Goal: Transaction & Acquisition: Purchase product/service

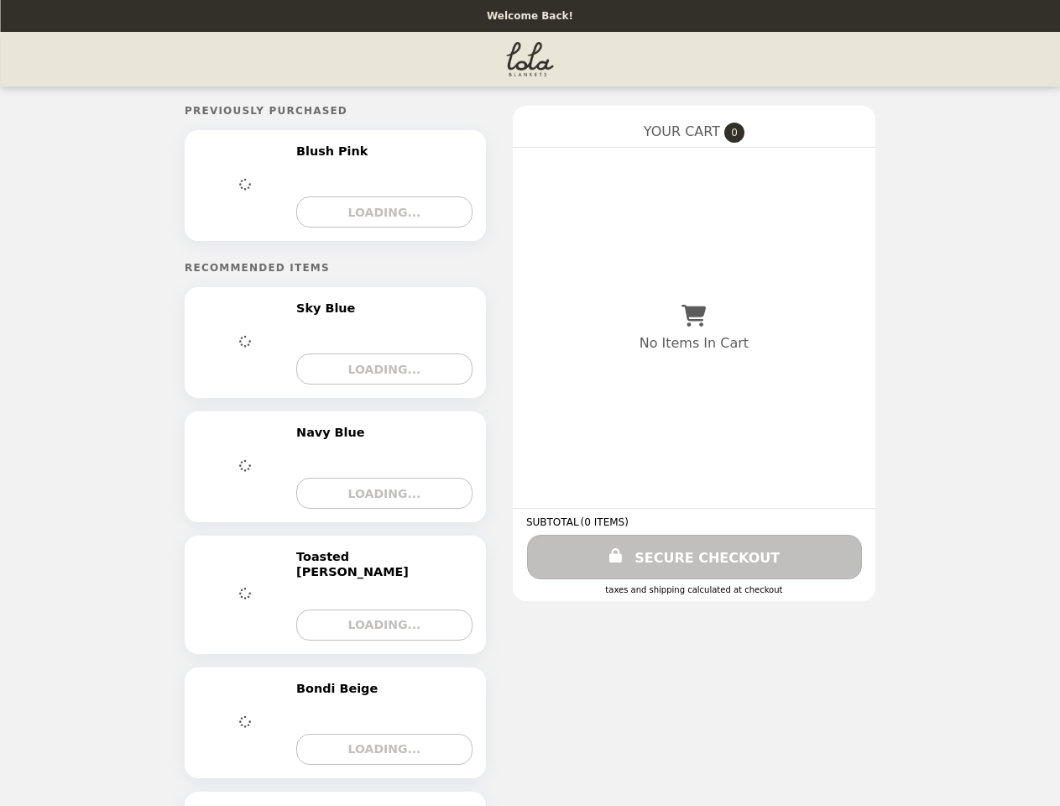
select select "****"
select select "******"
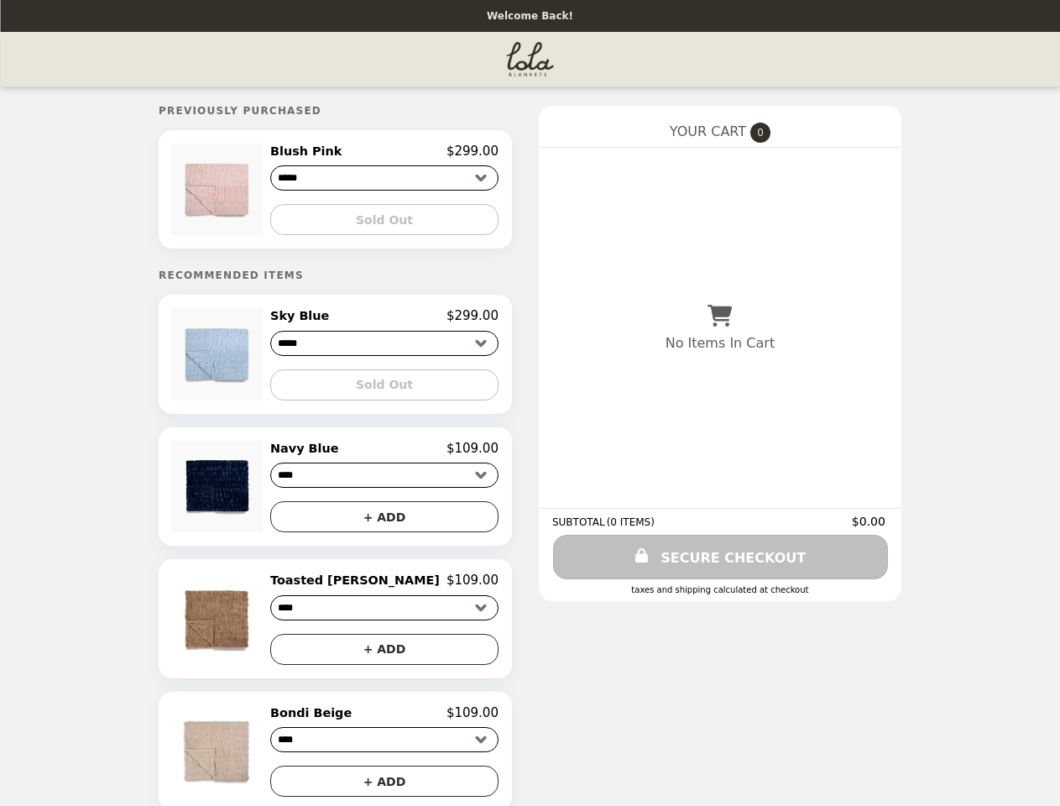
click at [265, 191] on img at bounding box center [219, 190] width 96 height 92
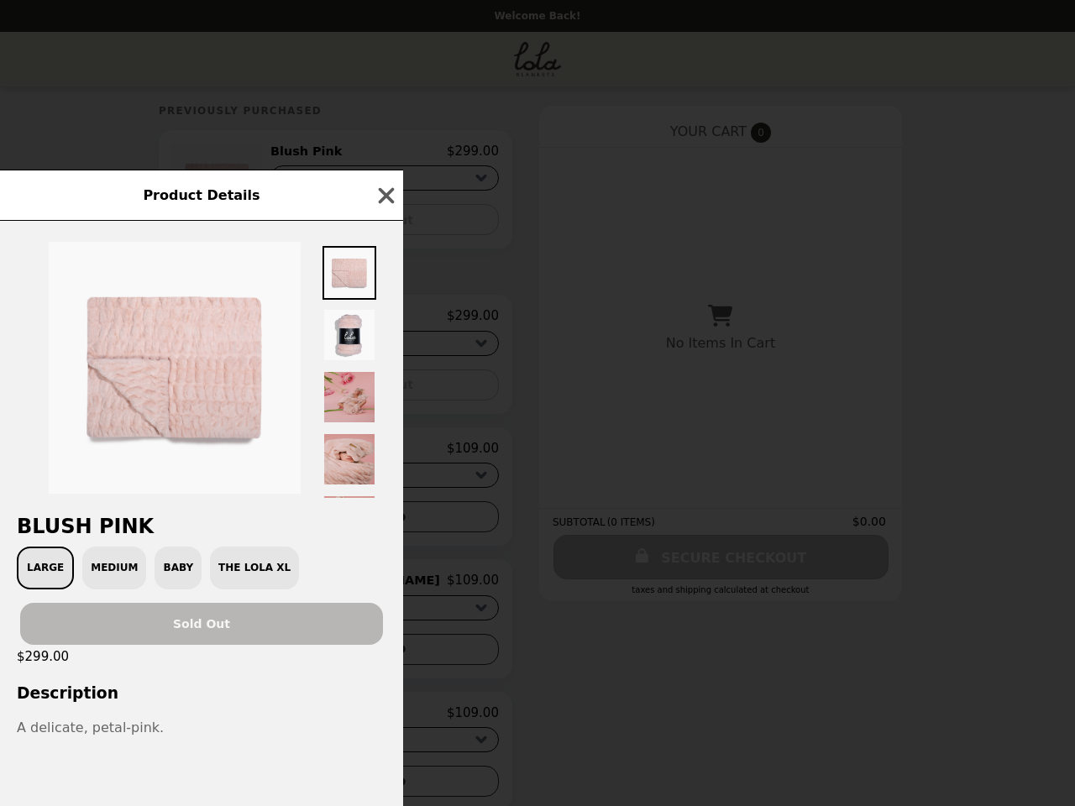
click at [384, 154] on div "Product Details Blush Pink Large Medium Baby The Lola XL Sold Out $299.00 Descr…" at bounding box center [537, 403] width 1075 height 806
click at [384, 222] on div at bounding box center [201, 359] width 403 height 277
click at [265, 359] on div "Product Details Blush Pink Large Medium Baby The Lola XL Sold Out $299.00 Descr…" at bounding box center [537, 403] width 1075 height 806
click at [384, 322] on div "Product Details Blush Pink Large Medium Baby The Lola XL Sold Out $299.00 Descr…" at bounding box center [537, 403] width 1075 height 806
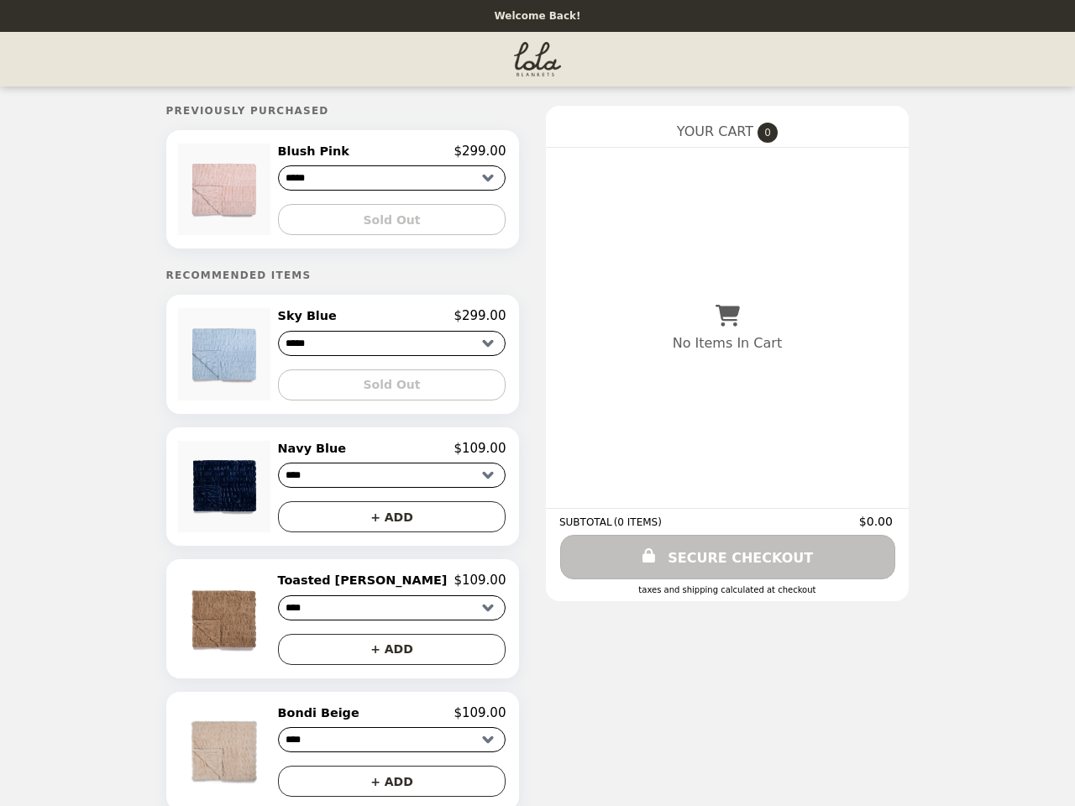
click at [384, 390] on div "Sold Out" at bounding box center [392, 378] width 228 height 44
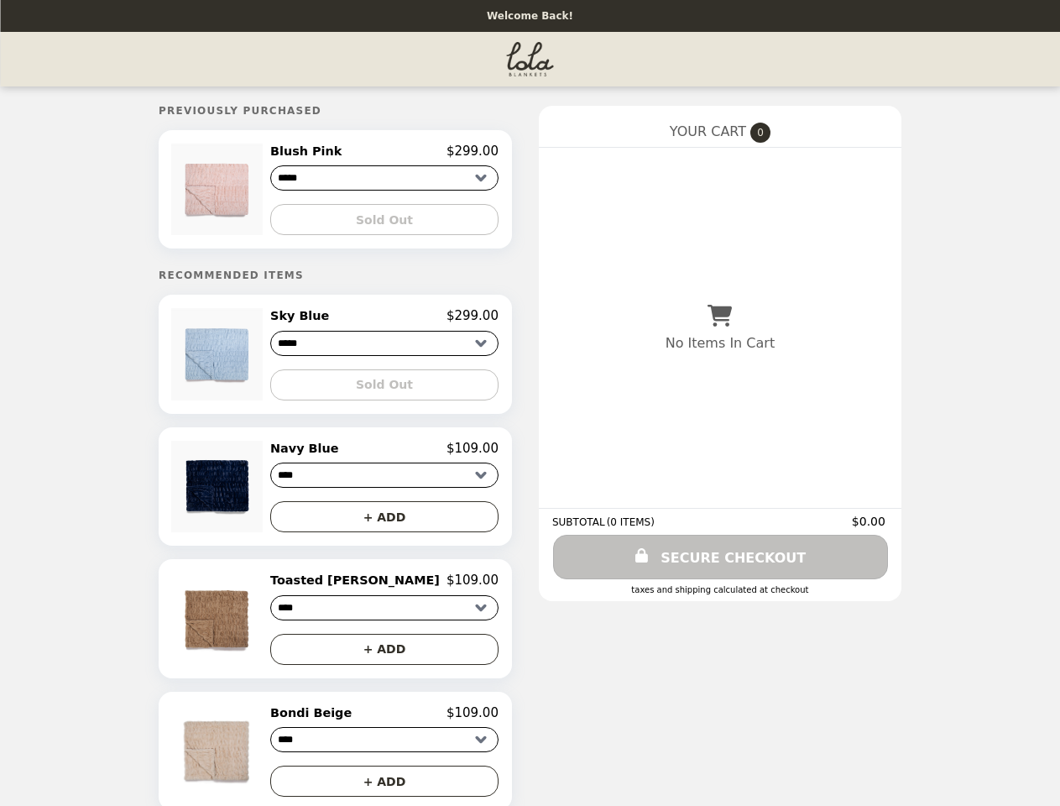
click at [265, 493] on img at bounding box center [219, 487] width 96 height 92
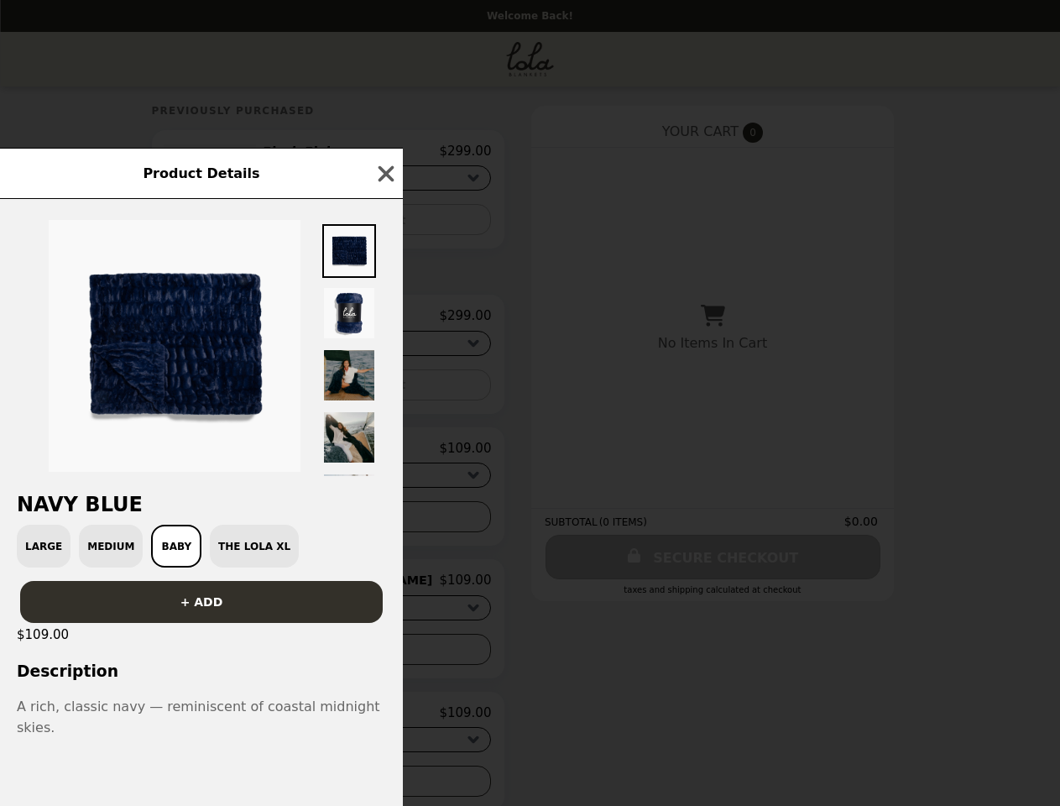
click at [384, 455] on div "Product Details Navy Blue Large Medium Baby The Lola XL + ADD $109.00 Descripti…" at bounding box center [530, 403] width 1060 height 806
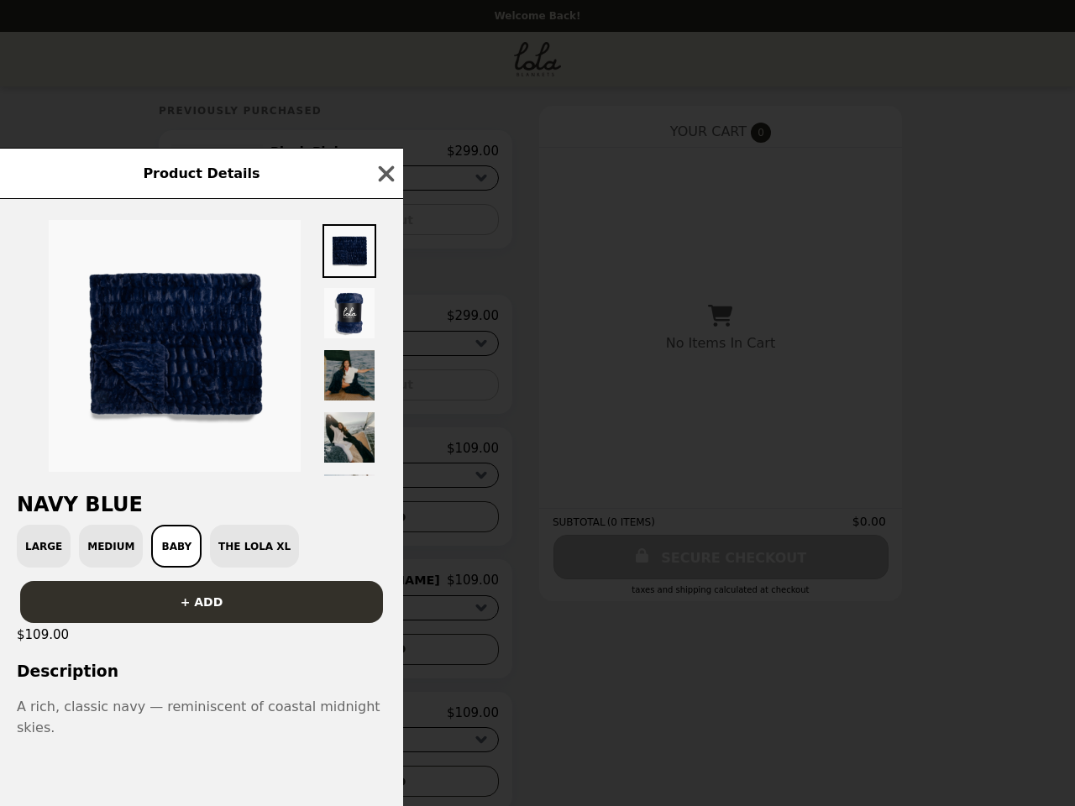
click at [384, 524] on div "Product Details Navy Blue Large Medium Baby The Lola XL + ADD $109.00 Descripti…" at bounding box center [537, 403] width 1075 height 806
click at [265, 623] on button "+ ADD" at bounding box center [201, 602] width 363 height 42
